Goal: Information Seeking & Learning: Learn about a topic

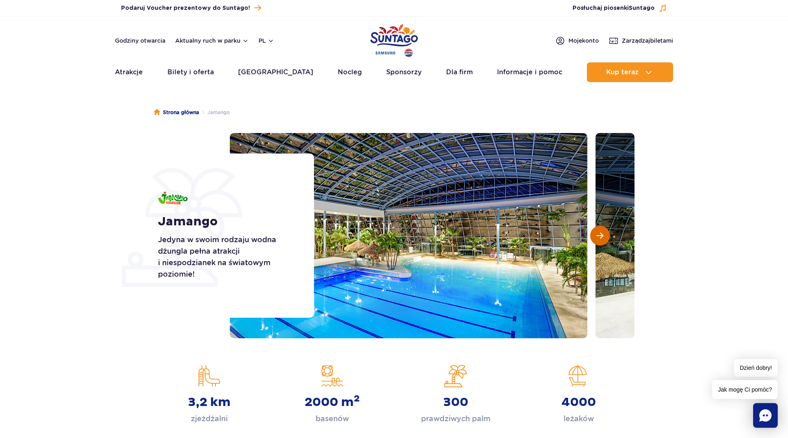
click at [602, 233] on span "Następny slajd" at bounding box center [599, 235] width 7 height 7
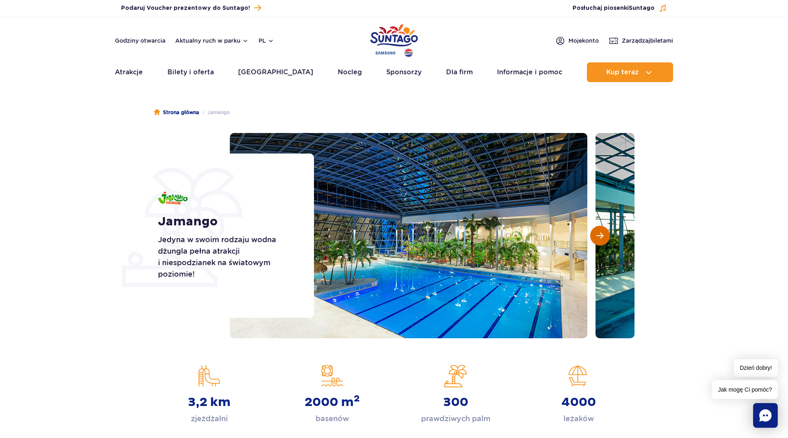
click at [602, 233] on span "Następny slajd" at bounding box center [599, 235] width 7 height 7
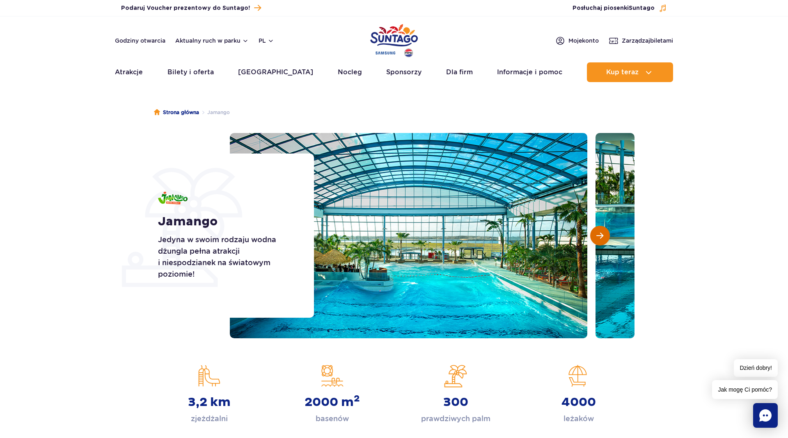
click at [602, 233] on span "Następny slajd" at bounding box center [599, 235] width 7 height 7
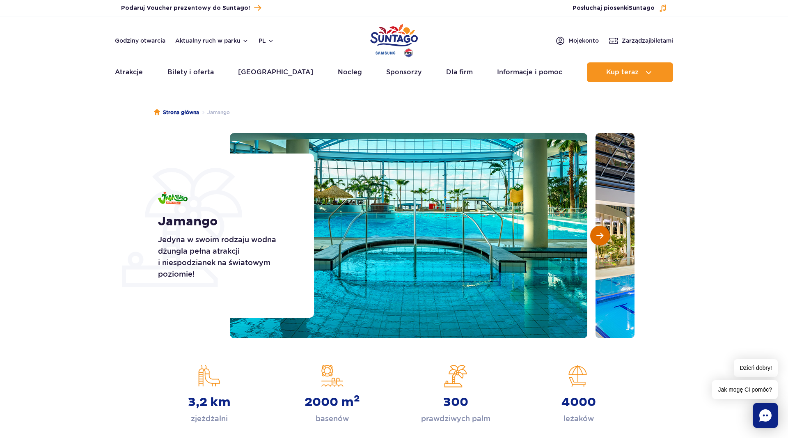
click at [602, 233] on span "Następny slajd" at bounding box center [599, 235] width 7 height 7
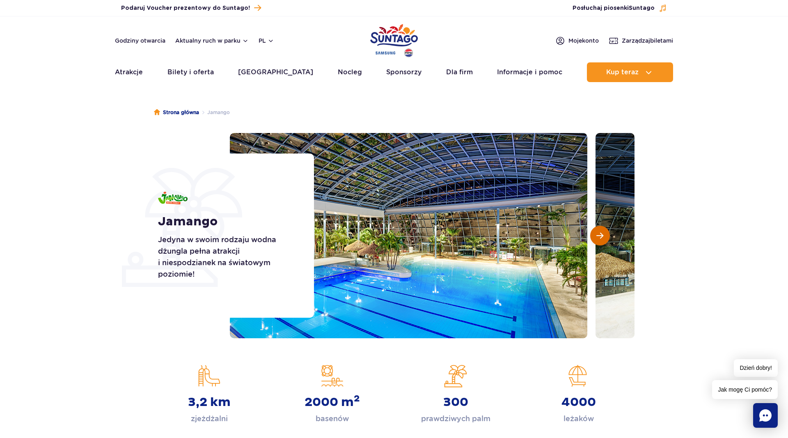
click at [602, 233] on span "Następny slajd" at bounding box center [599, 235] width 7 height 7
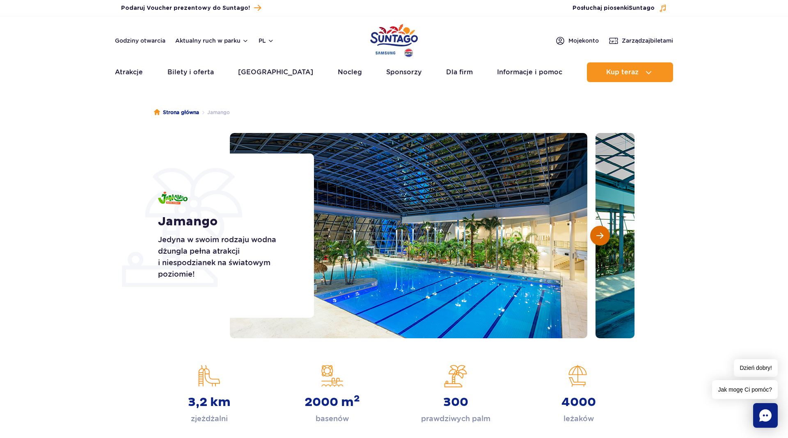
click at [602, 233] on span "Następny slajd" at bounding box center [599, 235] width 7 height 7
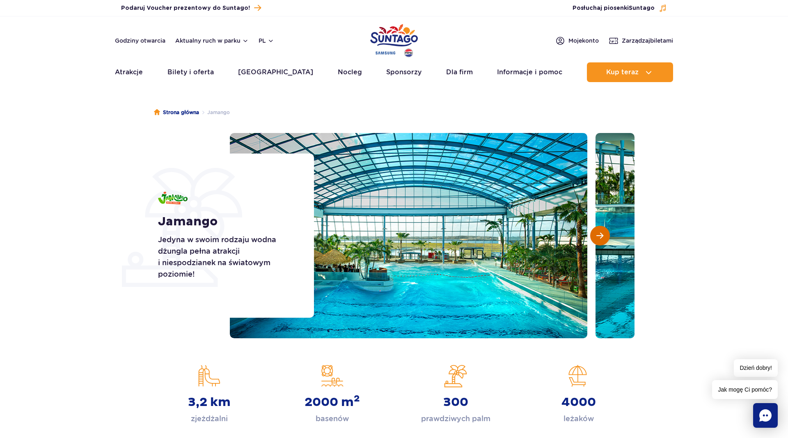
click at [602, 233] on span "Następny slajd" at bounding box center [599, 235] width 7 height 7
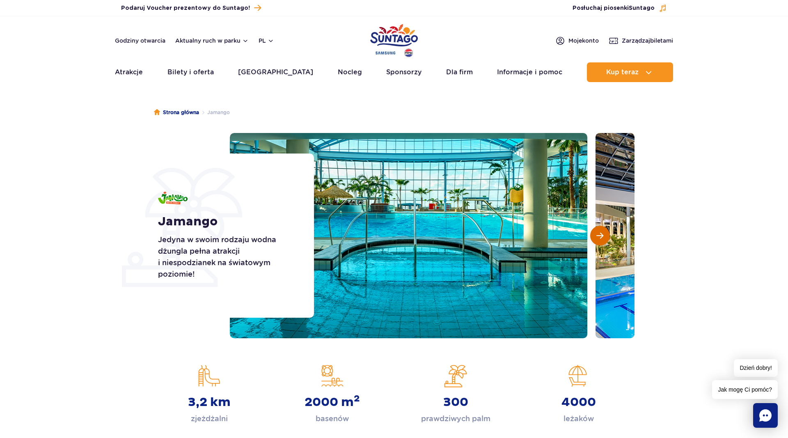
click at [602, 233] on span "Następny slajd" at bounding box center [599, 235] width 7 height 7
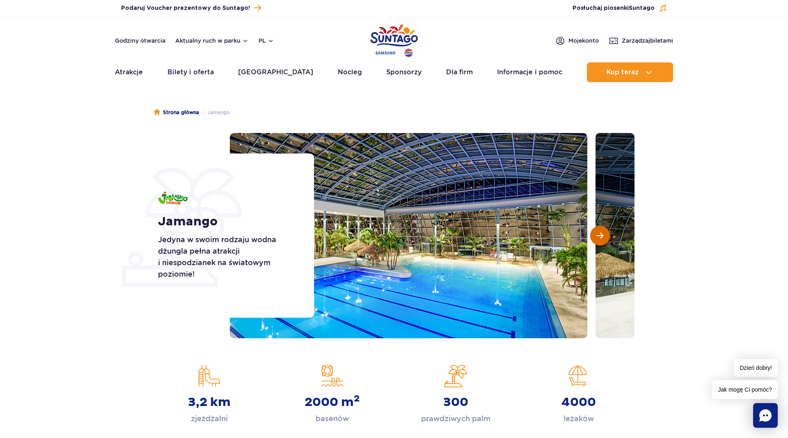
click at [602, 233] on span "Następny slajd" at bounding box center [599, 235] width 7 height 7
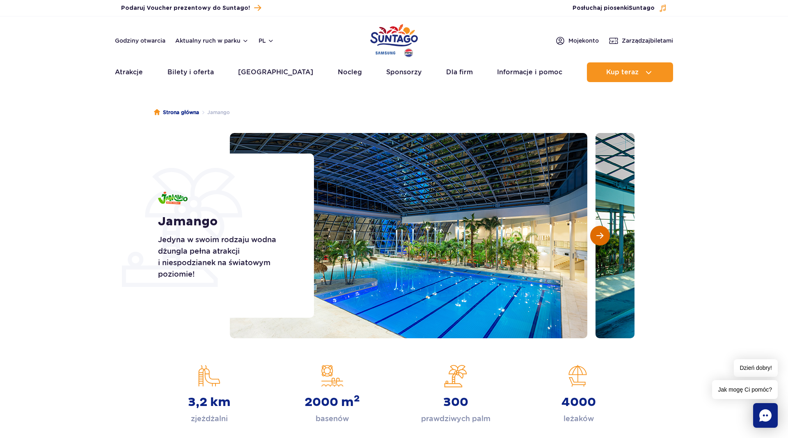
click at [602, 233] on span "Następny slajd" at bounding box center [599, 235] width 7 height 7
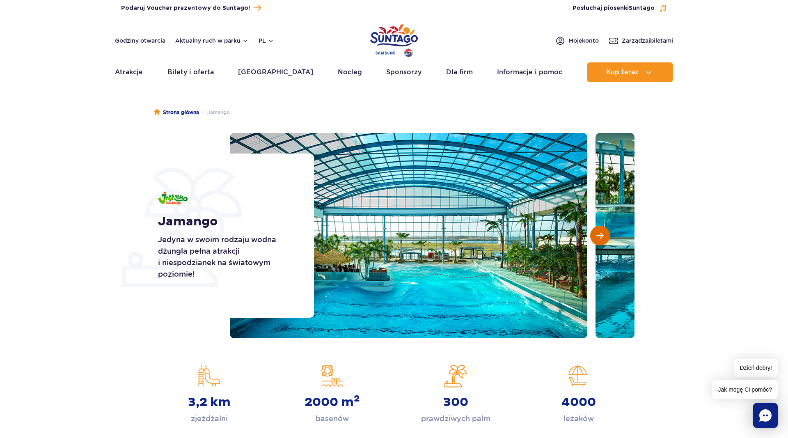
click at [602, 233] on span "Następny slajd" at bounding box center [599, 235] width 7 height 7
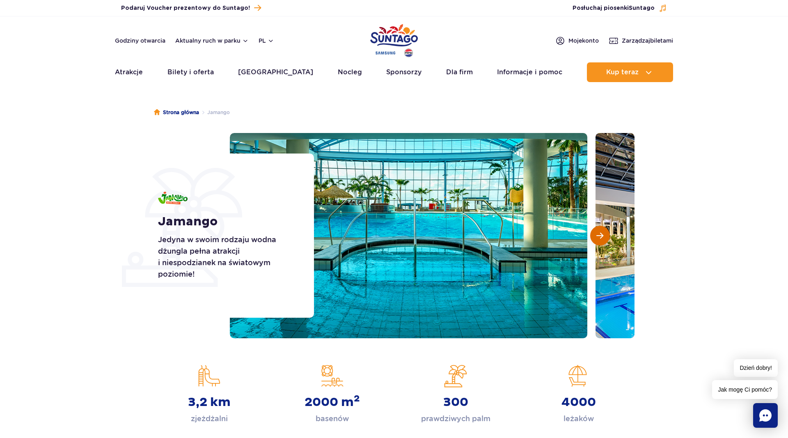
click at [602, 233] on span "Następny slajd" at bounding box center [599, 235] width 7 height 7
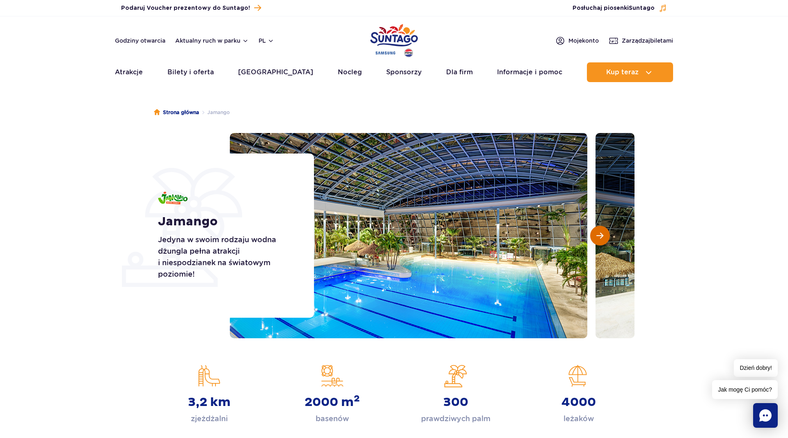
click at [602, 233] on span "Następny slajd" at bounding box center [599, 235] width 7 height 7
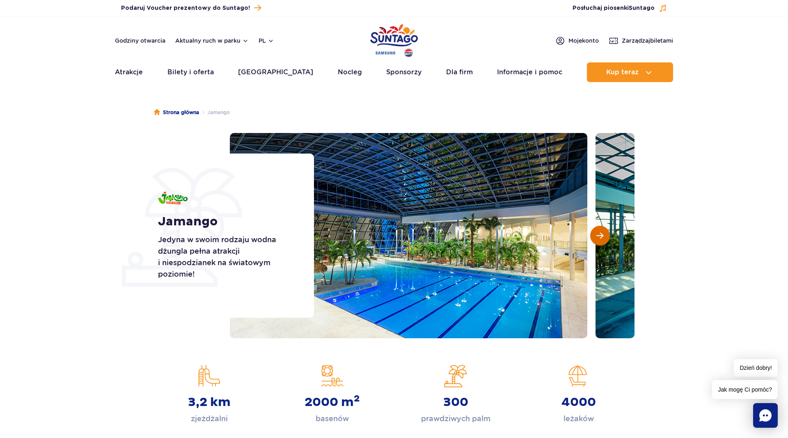
click at [602, 233] on span "Następny slajd" at bounding box center [599, 235] width 7 height 7
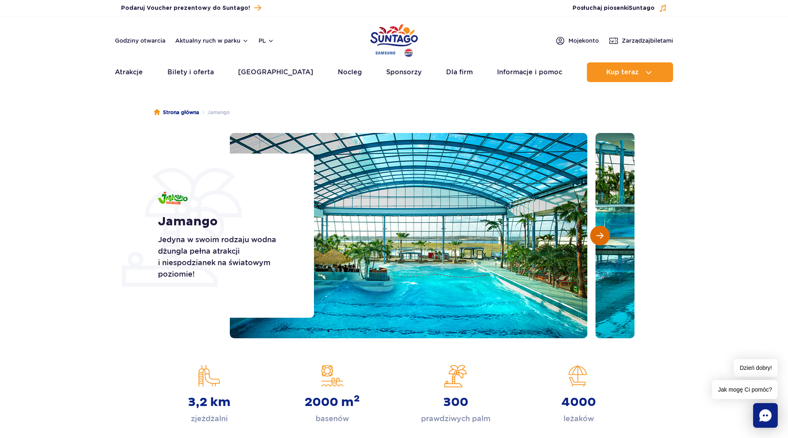
click at [602, 233] on span "Następny slajd" at bounding box center [599, 235] width 7 height 7
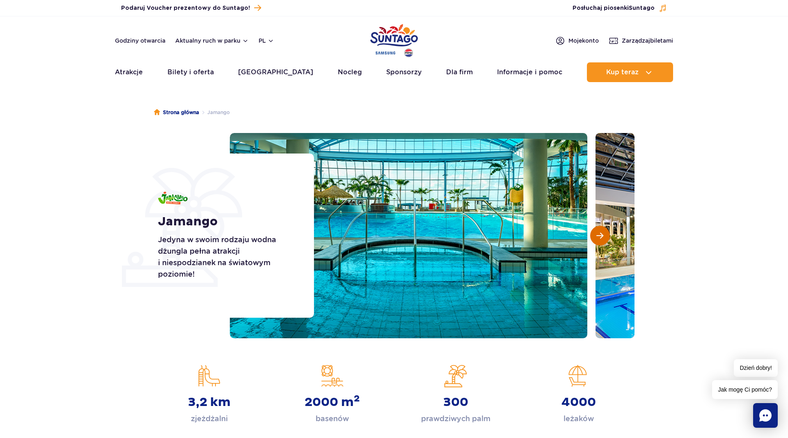
click at [602, 233] on span "Następny slajd" at bounding box center [599, 235] width 7 height 7
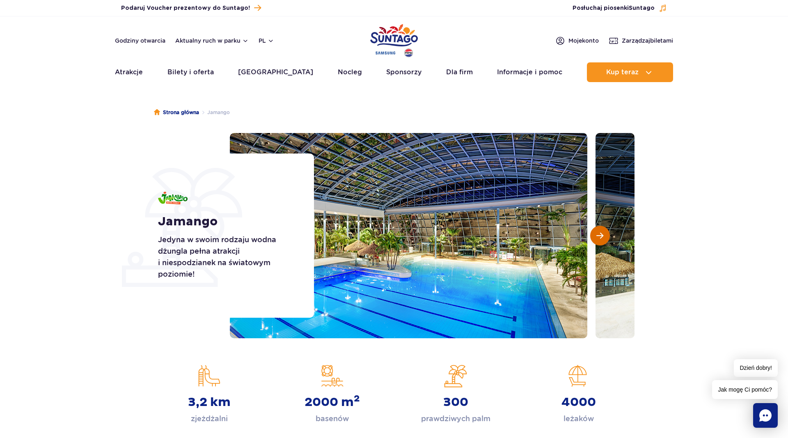
click at [602, 233] on span "Następny slajd" at bounding box center [599, 235] width 7 height 7
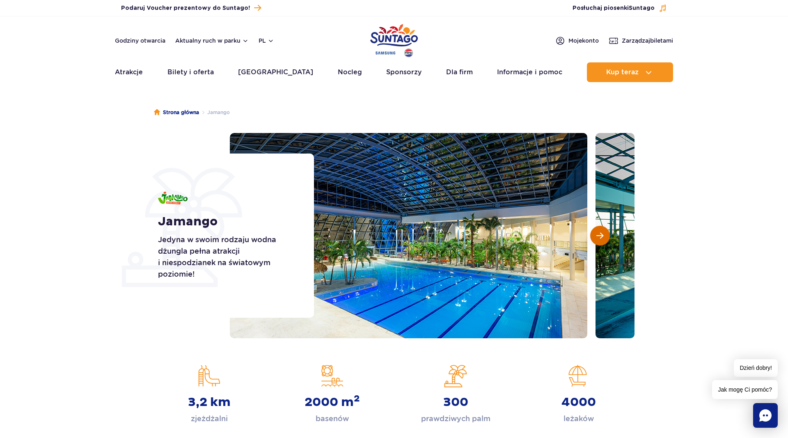
click at [602, 233] on span "Następny slajd" at bounding box center [599, 235] width 7 height 7
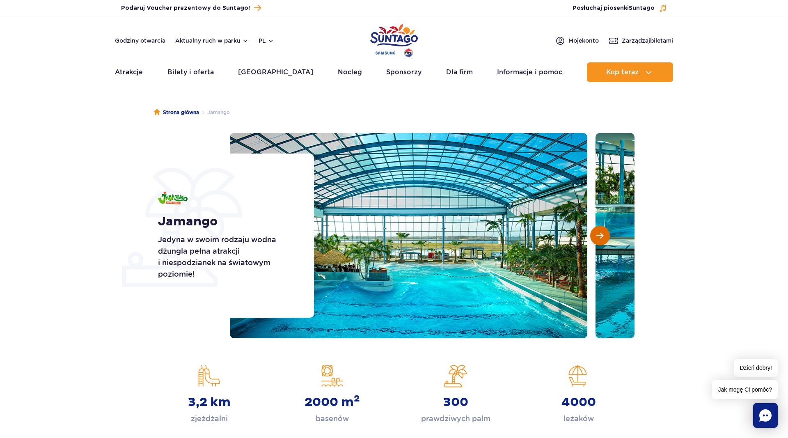
click at [602, 233] on span "Następny slajd" at bounding box center [599, 235] width 7 height 7
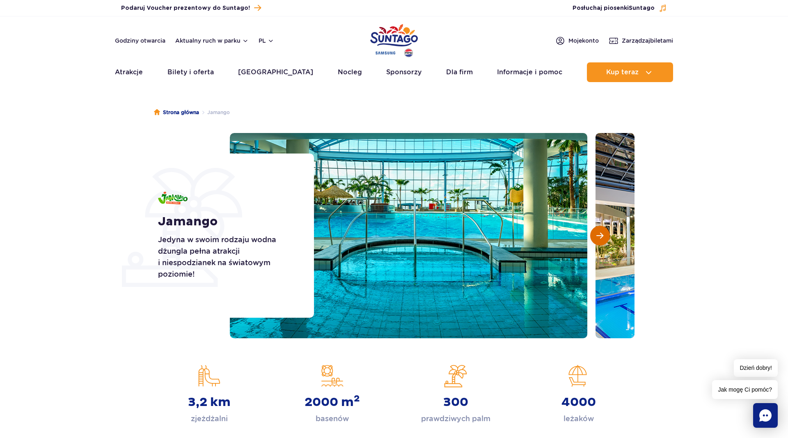
click at [602, 233] on span "Następny slajd" at bounding box center [599, 235] width 7 height 7
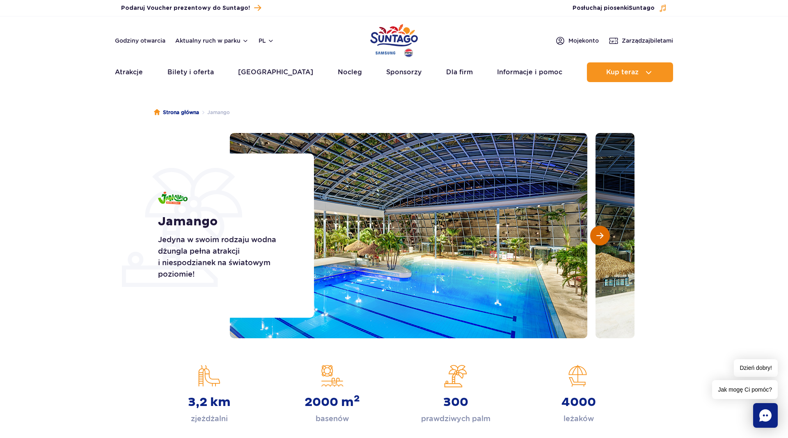
click at [602, 233] on span "Następny slajd" at bounding box center [599, 235] width 7 height 7
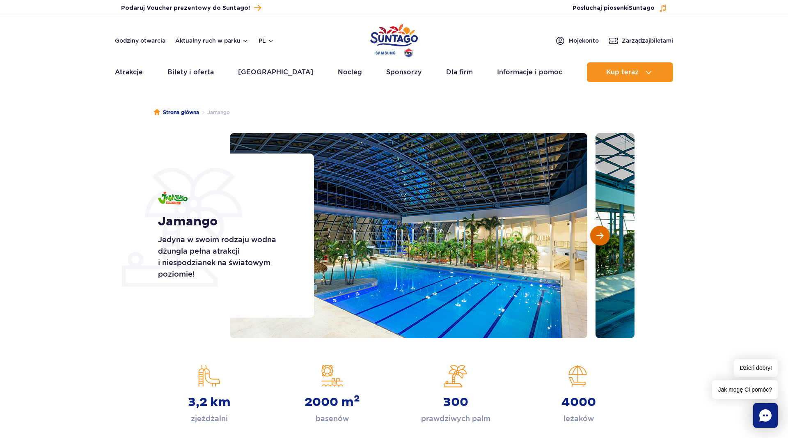
click at [602, 233] on span "Następny slajd" at bounding box center [599, 235] width 7 height 7
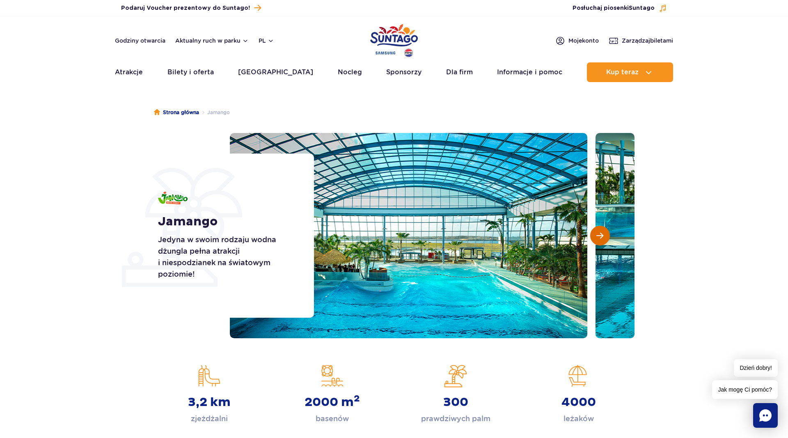
click at [602, 233] on span "Następny slajd" at bounding box center [599, 235] width 7 height 7
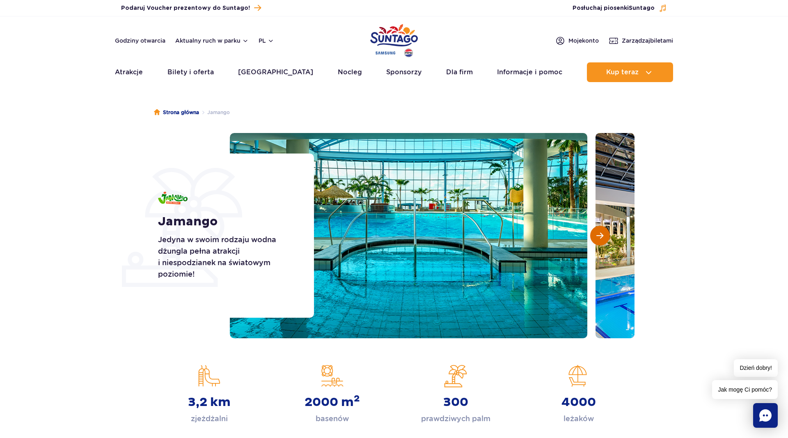
click at [602, 233] on span "Następny slajd" at bounding box center [599, 235] width 7 height 7
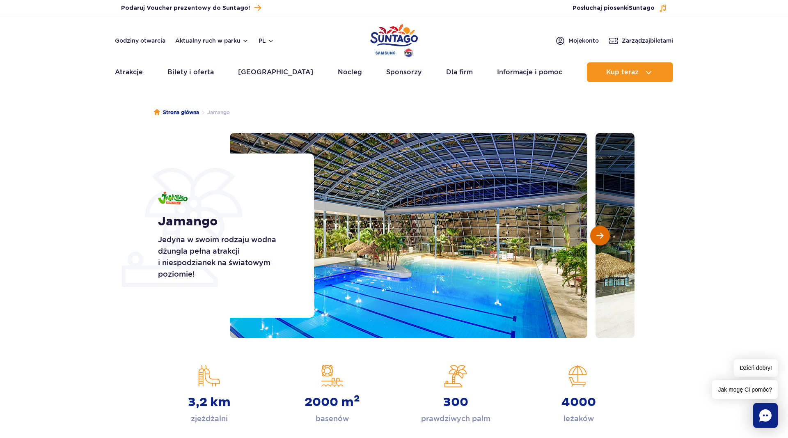
click at [602, 233] on span "Następny slajd" at bounding box center [599, 235] width 7 height 7
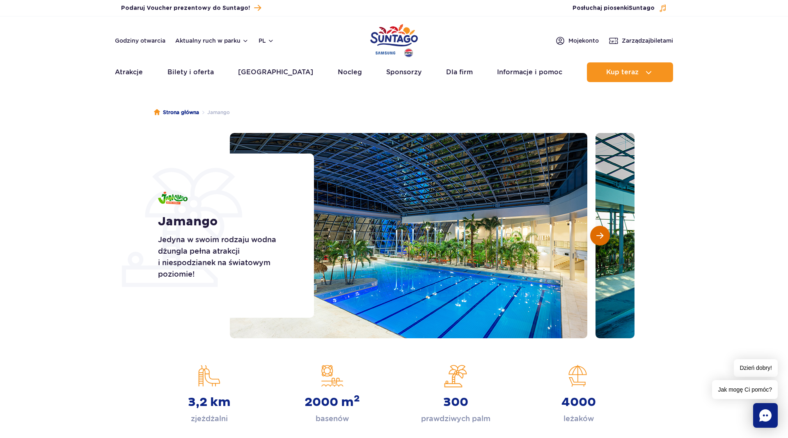
click at [602, 233] on span "Następny slajd" at bounding box center [599, 235] width 7 height 7
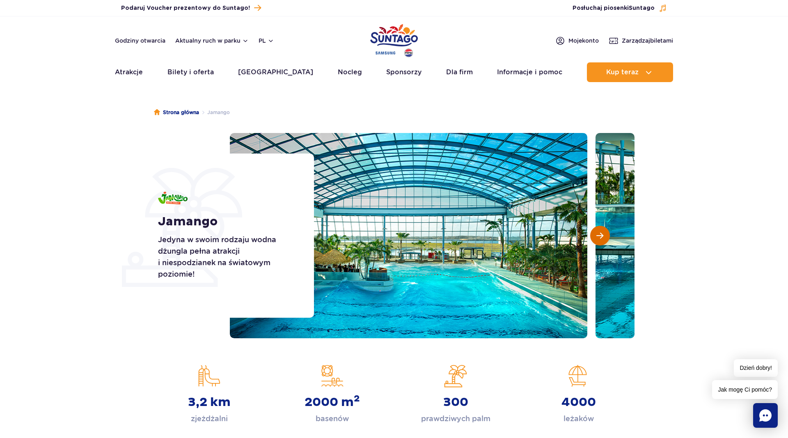
click at [602, 233] on span "Następny slajd" at bounding box center [599, 235] width 7 height 7
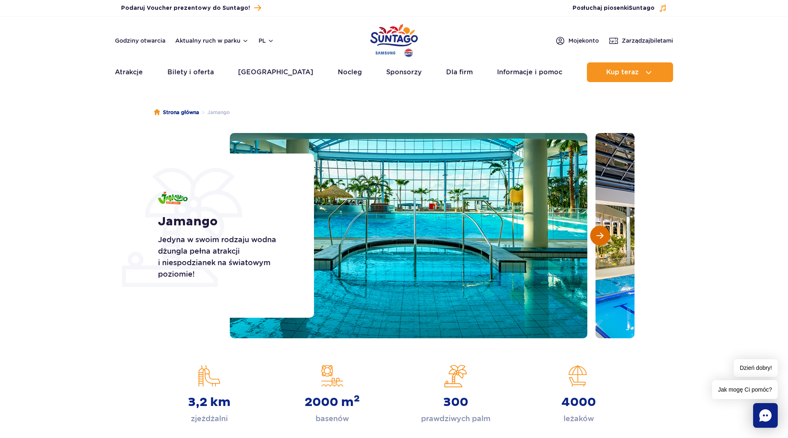
click at [602, 233] on span "Następny slajd" at bounding box center [599, 235] width 7 height 7
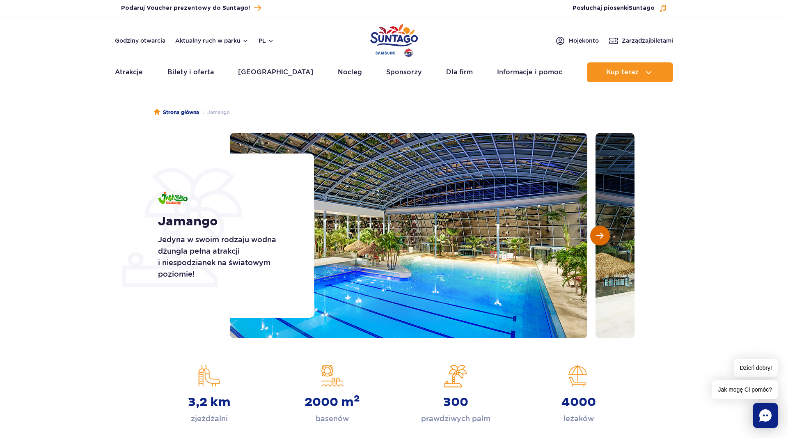
click at [602, 233] on span "Następny slajd" at bounding box center [599, 235] width 7 height 7
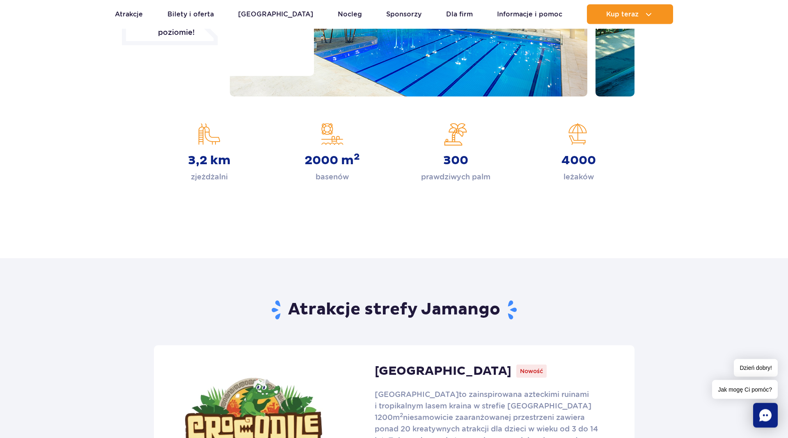
scroll to position [34, 0]
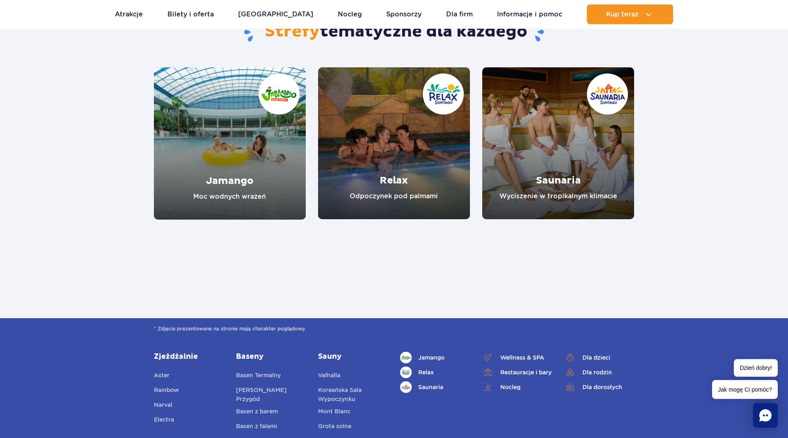
scroll to position [712, 0]
